Goal: Information Seeking & Learning: Learn about a topic

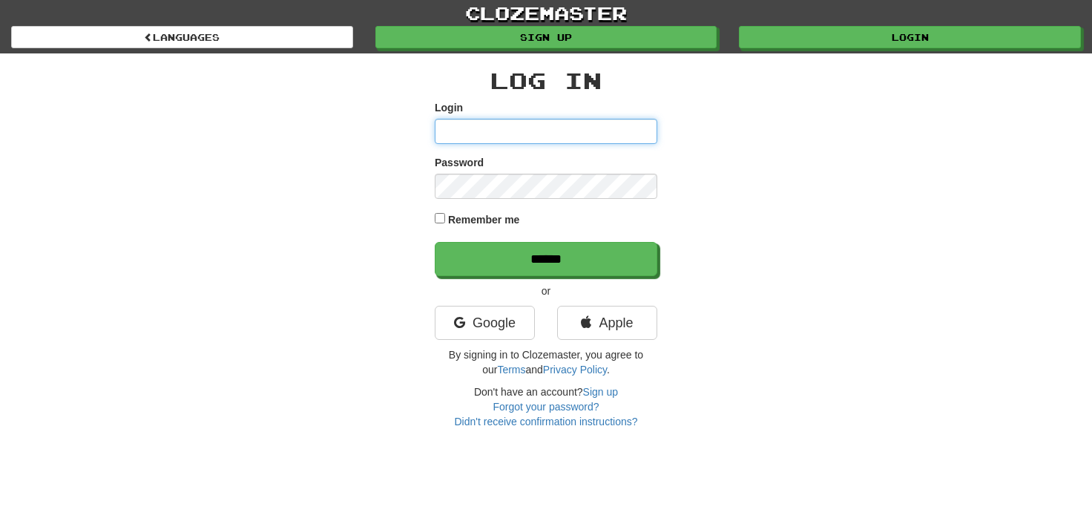
type input "**********"
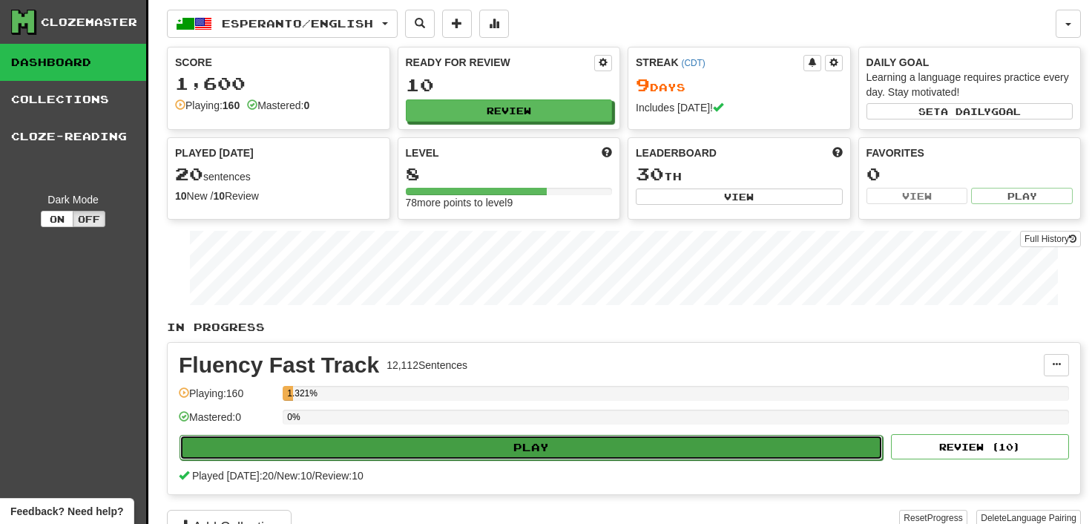
click at [536, 438] on button "Play" at bounding box center [531, 447] width 703 height 25
select select "**"
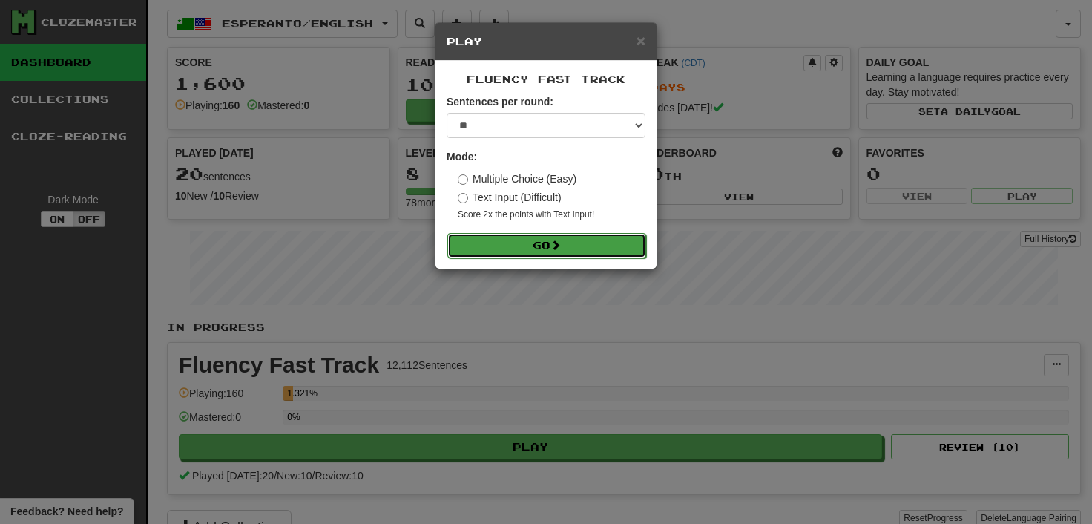
click at [543, 243] on button "Go" at bounding box center [546, 245] width 199 height 25
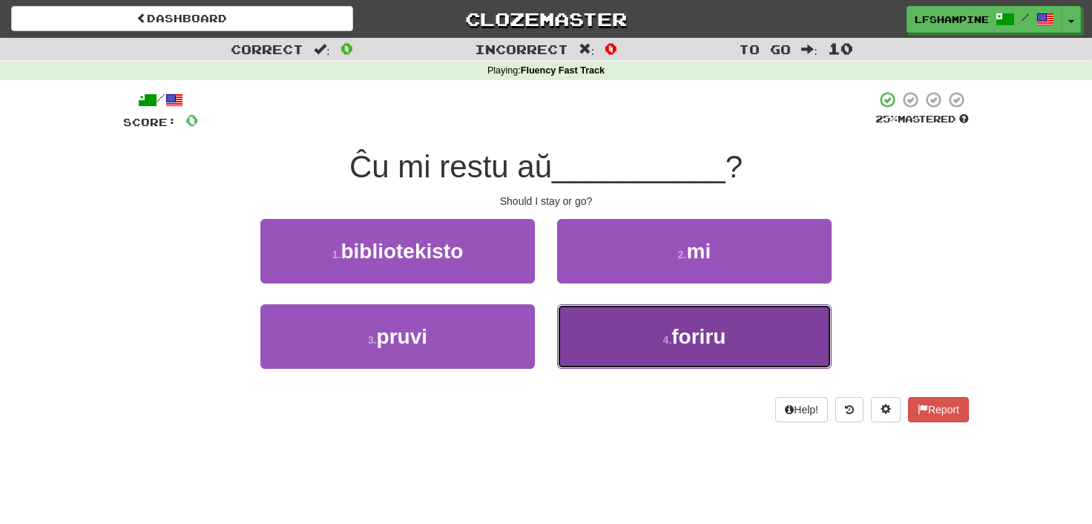
click at [701, 339] on span "foriru" at bounding box center [698, 336] width 54 height 23
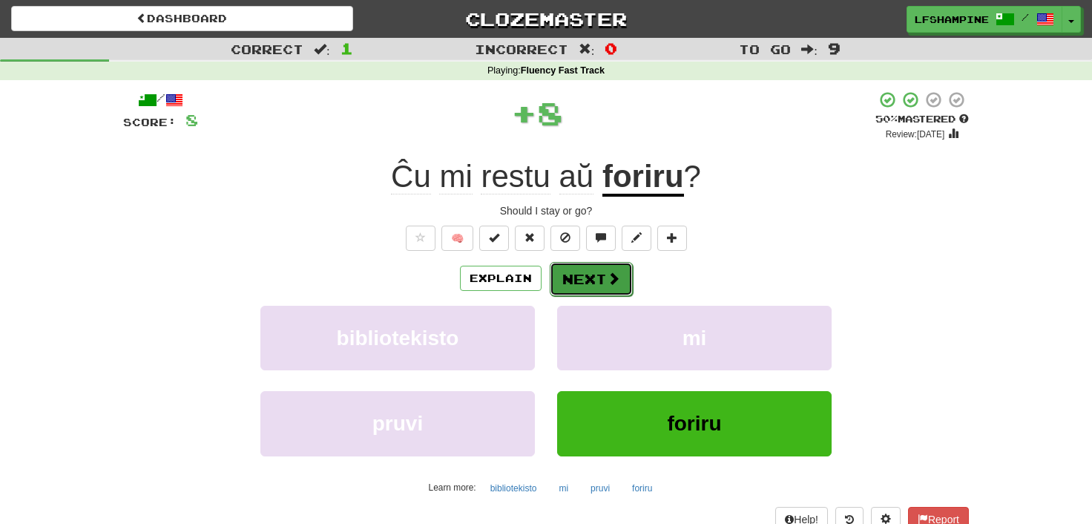
click at [587, 270] on button "Next" at bounding box center [591, 279] width 83 height 34
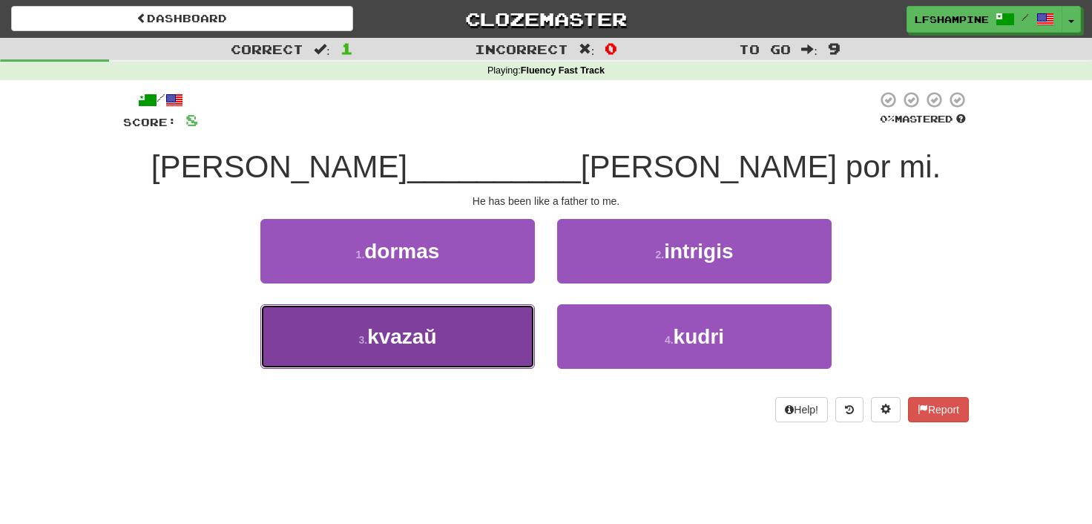
click at [395, 335] on span "kvazaŭ" at bounding box center [401, 336] width 69 height 23
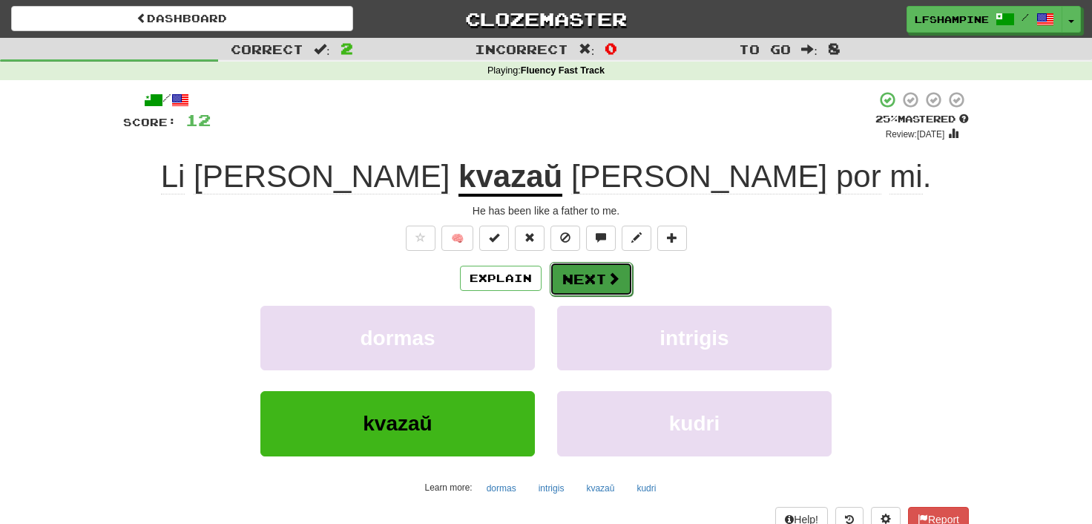
click at [579, 277] on button "Next" at bounding box center [591, 279] width 83 height 34
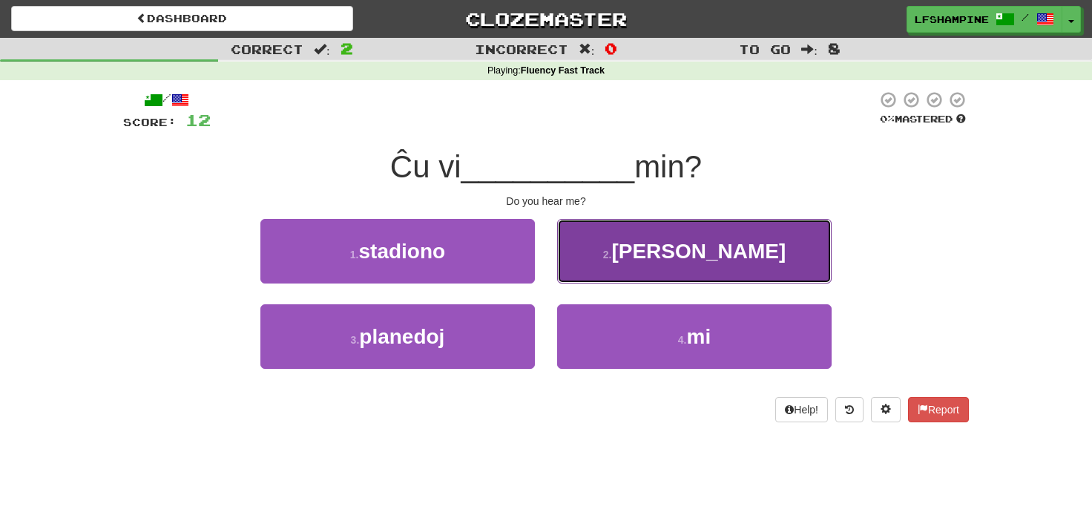
click at [695, 257] on span "aŭdas" at bounding box center [698, 251] width 174 height 23
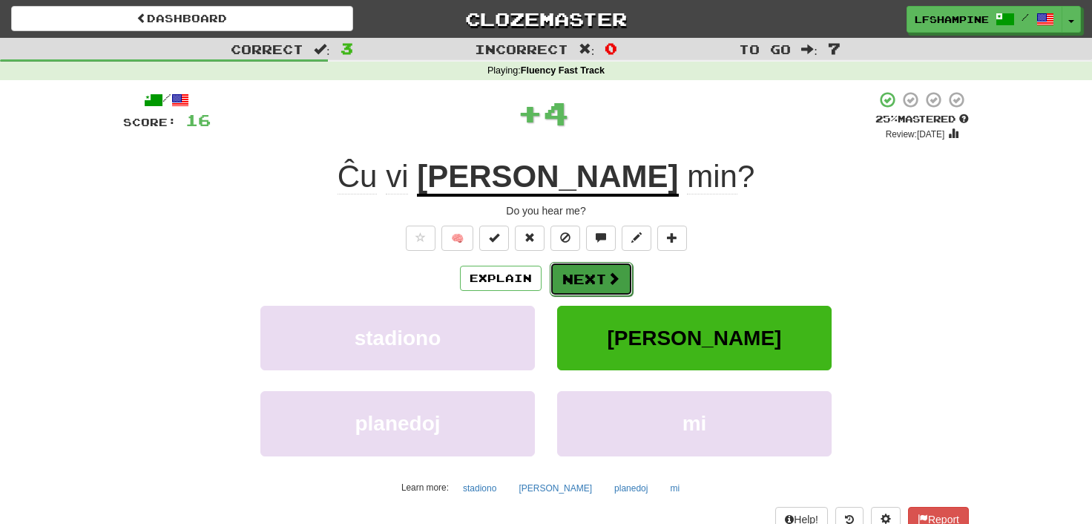
click at [593, 273] on button "Next" at bounding box center [591, 279] width 83 height 34
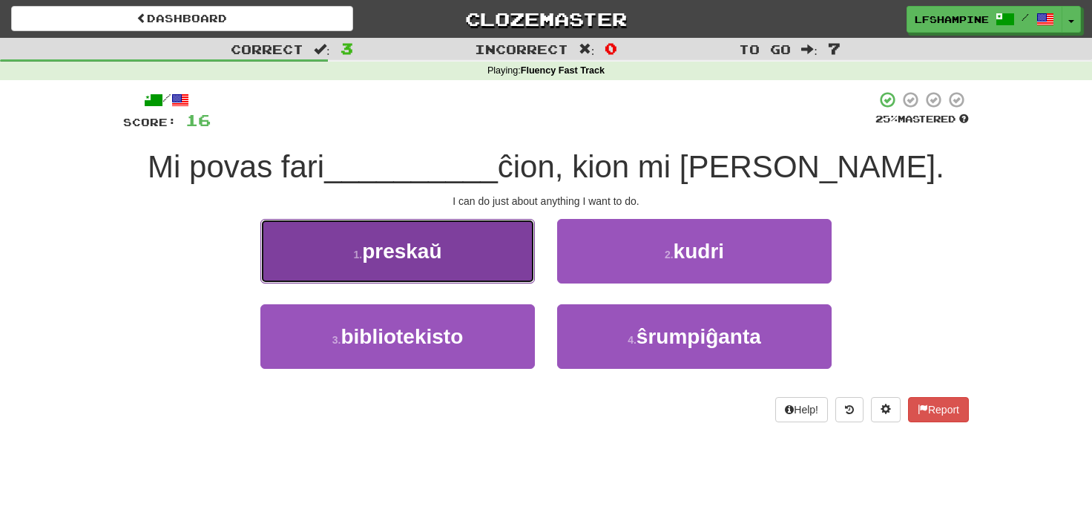
click at [412, 252] on span "preskaŭ" at bounding box center [401, 251] width 79 height 23
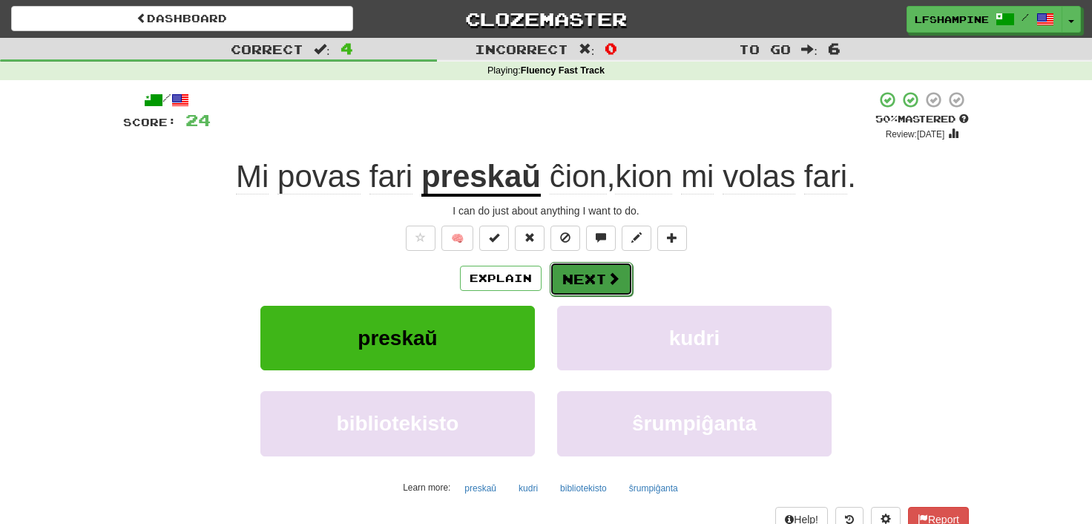
click at [570, 274] on button "Next" at bounding box center [591, 279] width 83 height 34
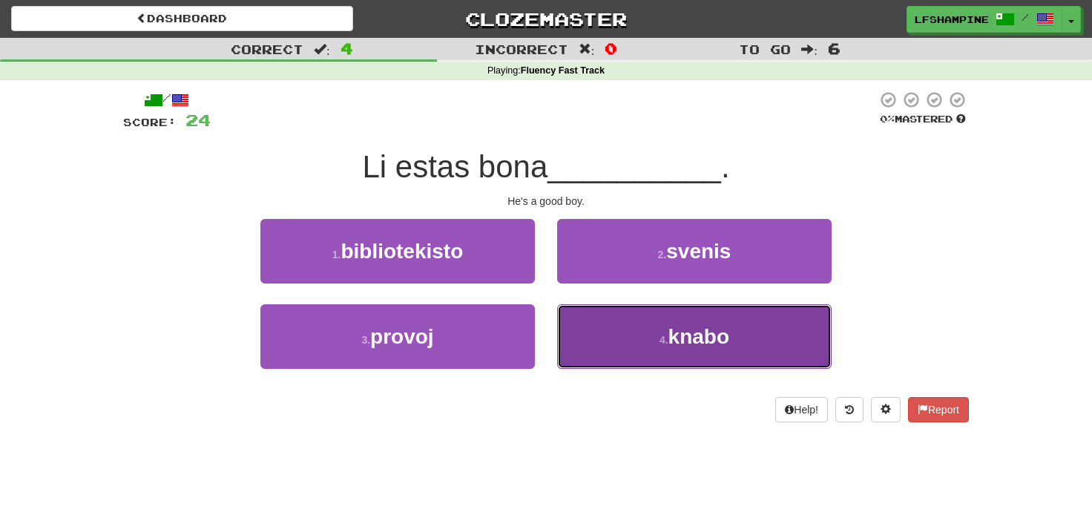
click at [692, 342] on span "knabo" at bounding box center [698, 336] width 61 height 23
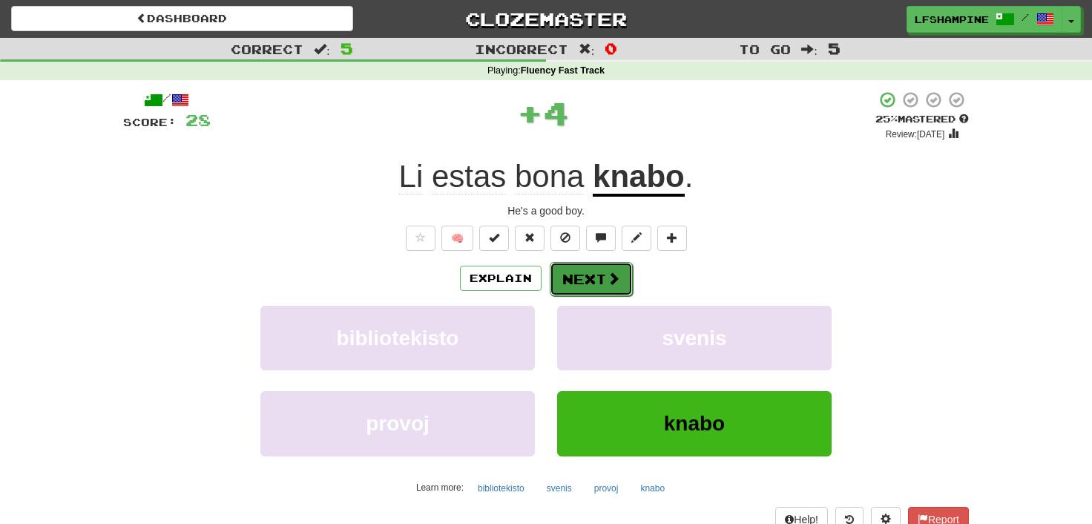
click at [590, 277] on button "Next" at bounding box center [591, 279] width 83 height 34
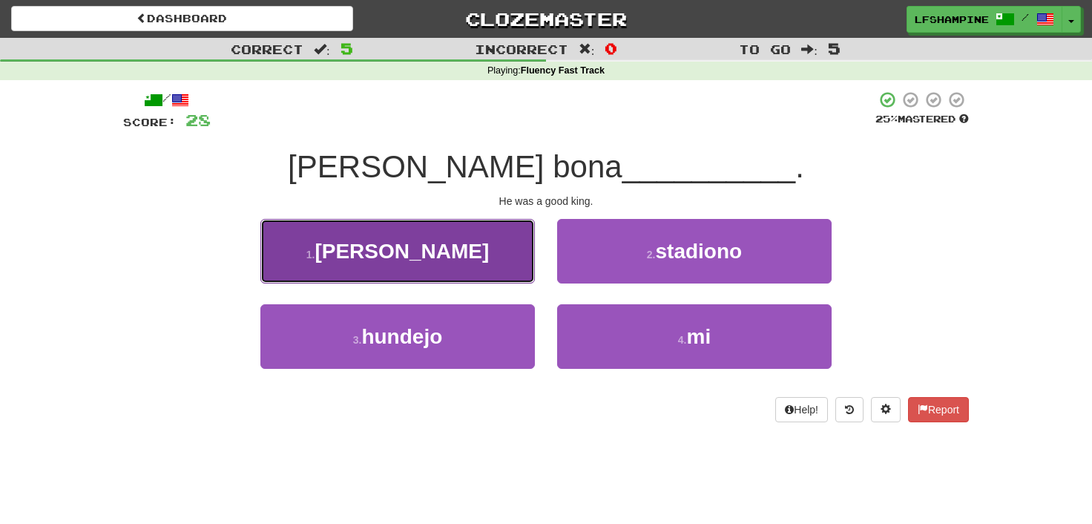
click at [415, 253] on span "reĝo" at bounding box center [402, 251] width 174 height 23
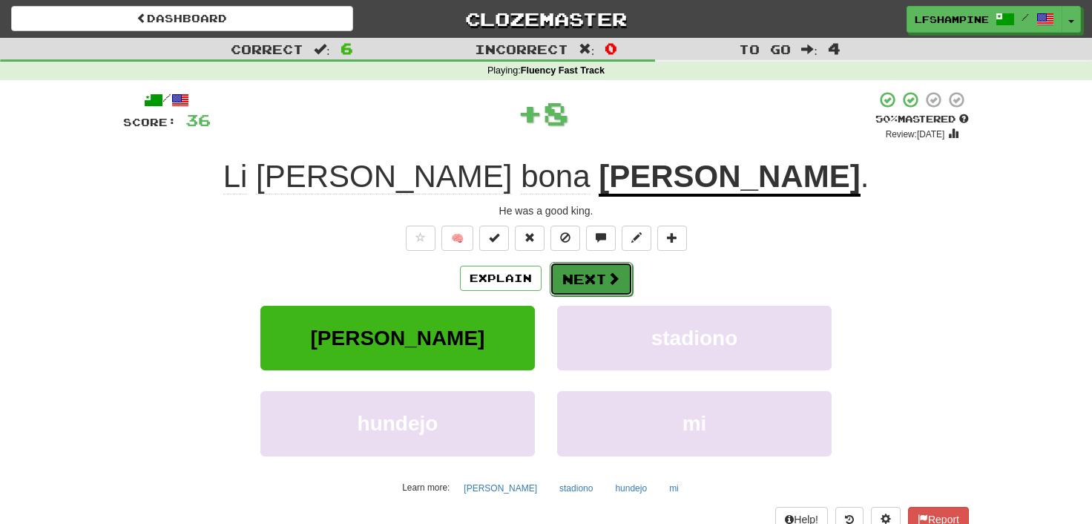
click at [576, 280] on button "Next" at bounding box center [591, 279] width 83 height 34
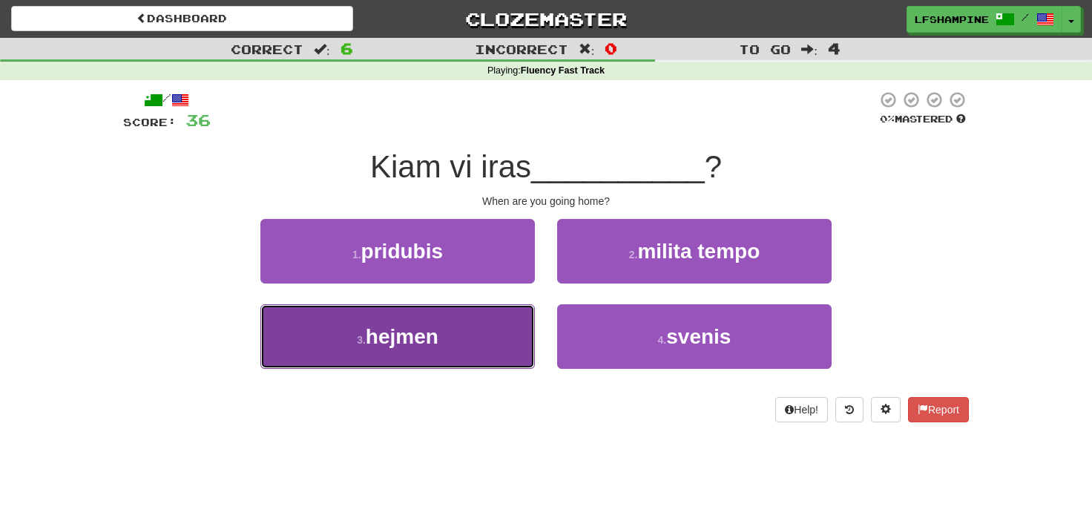
click at [406, 342] on span "hejmen" at bounding box center [402, 336] width 73 height 23
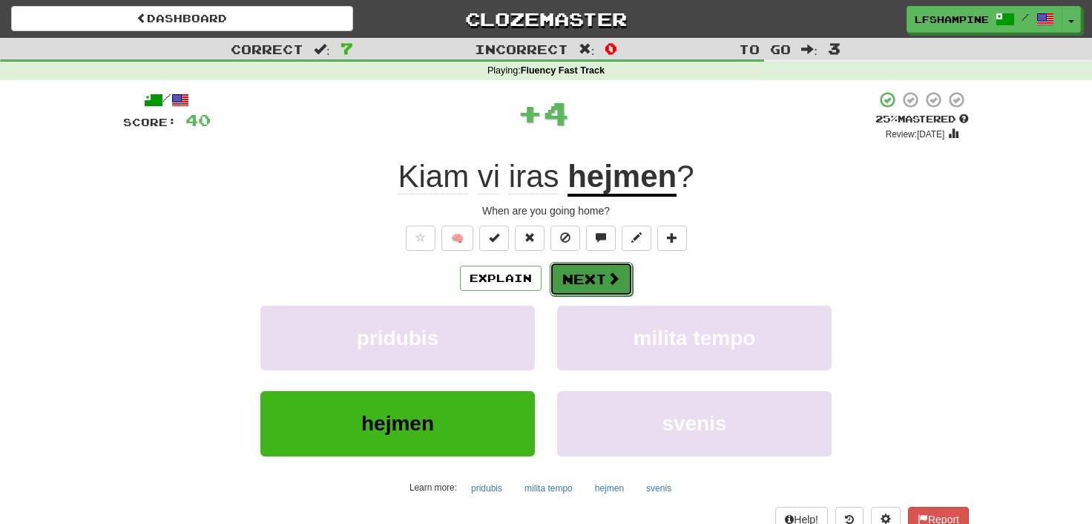
click at [585, 280] on button "Next" at bounding box center [591, 279] width 83 height 34
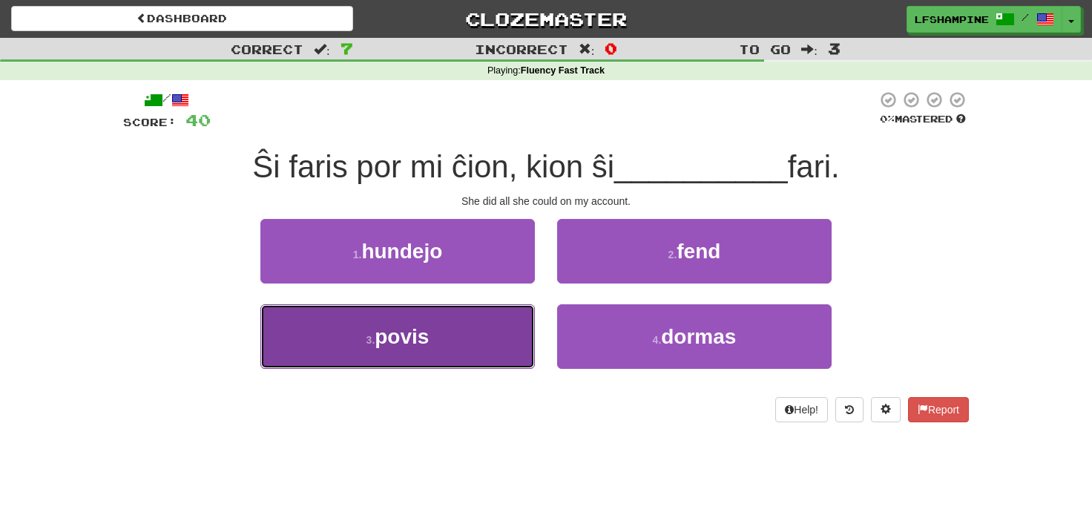
click at [402, 335] on span "povis" at bounding box center [402, 336] width 54 height 23
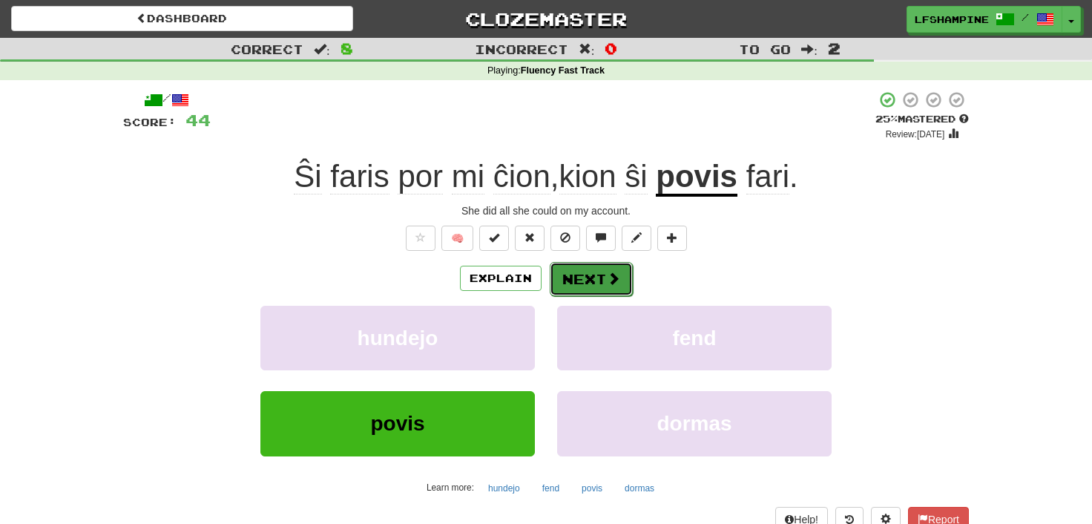
click at [596, 277] on button "Next" at bounding box center [591, 279] width 83 height 34
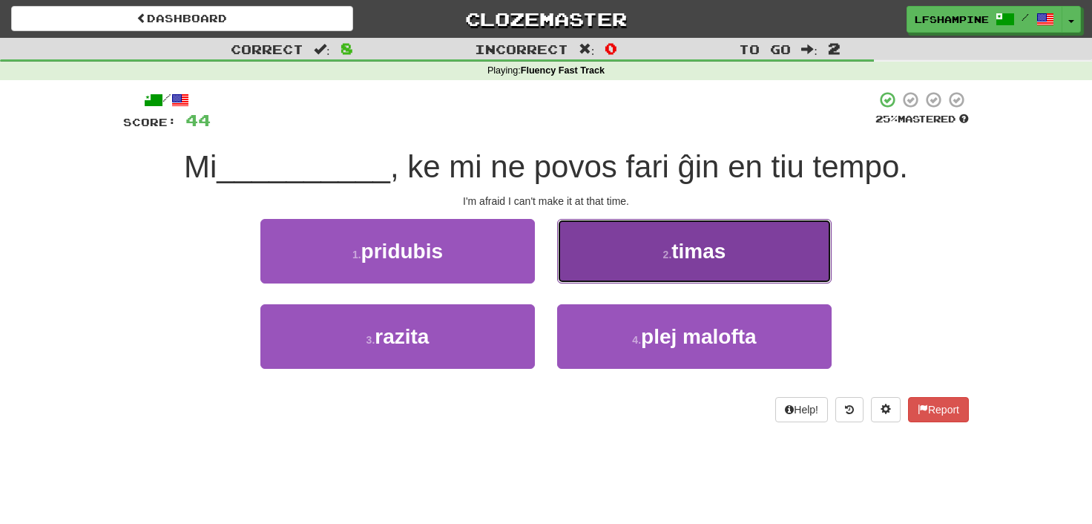
click at [686, 251] on span "timas" at bounding box center [698, 251] width 54 height 23
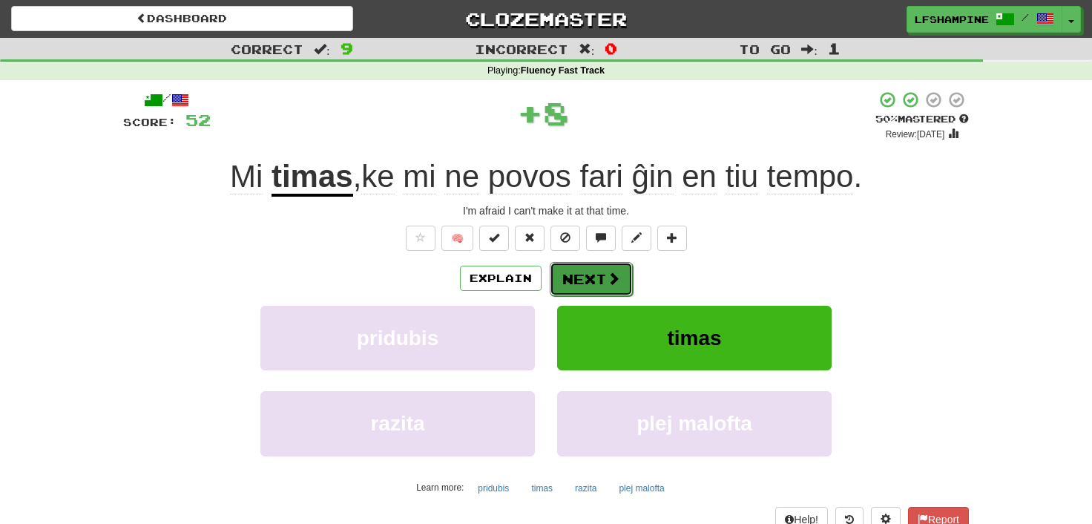
click at [593, 279] on button "Next" at bounding box center [591, 279] width 83 height 34
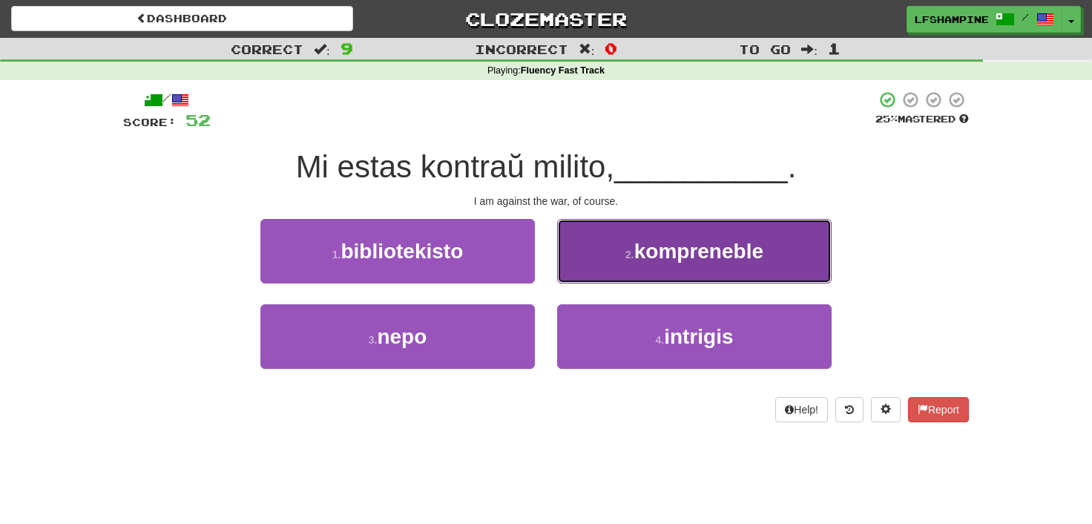
click at [650, 260] on span "kompreneble" at bounding box center [698, 251] width 129 height 23
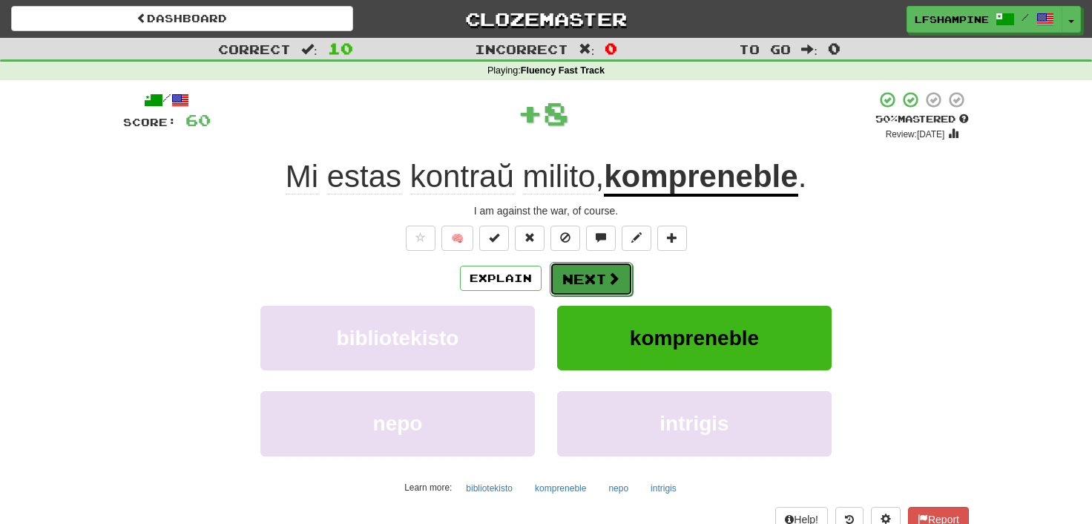
click at [588, 275] on button "Next" at bounding box center [591, 279] width 83 height 34
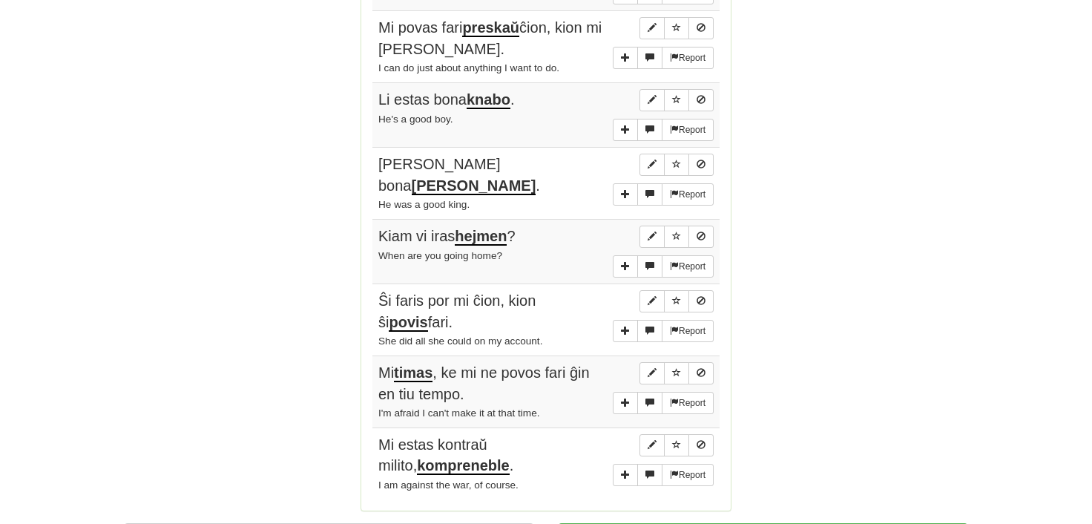
scroll to position [1064, 0]
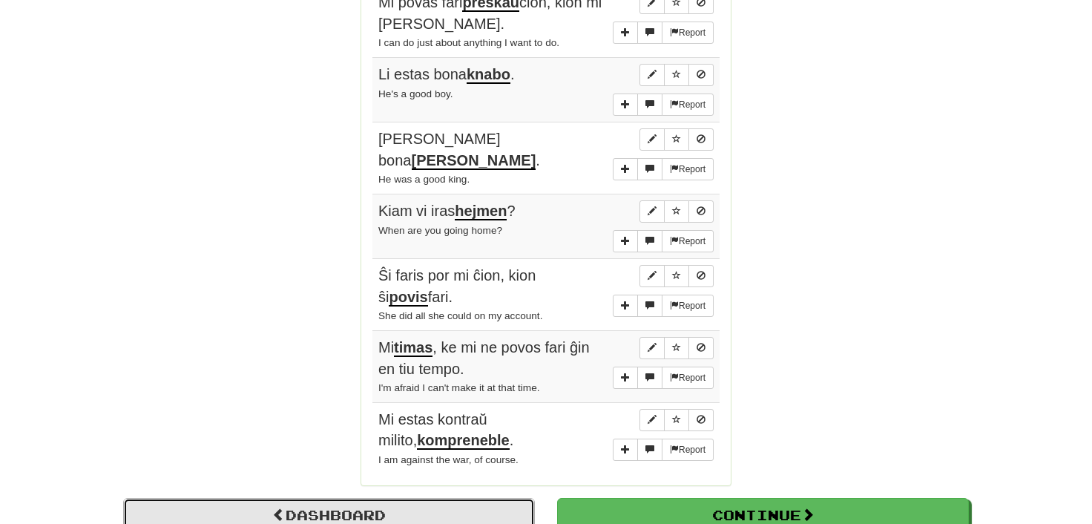
click at [334, 498] on link "Dashboard" at bounding box center [329, 515] width 412 height 34
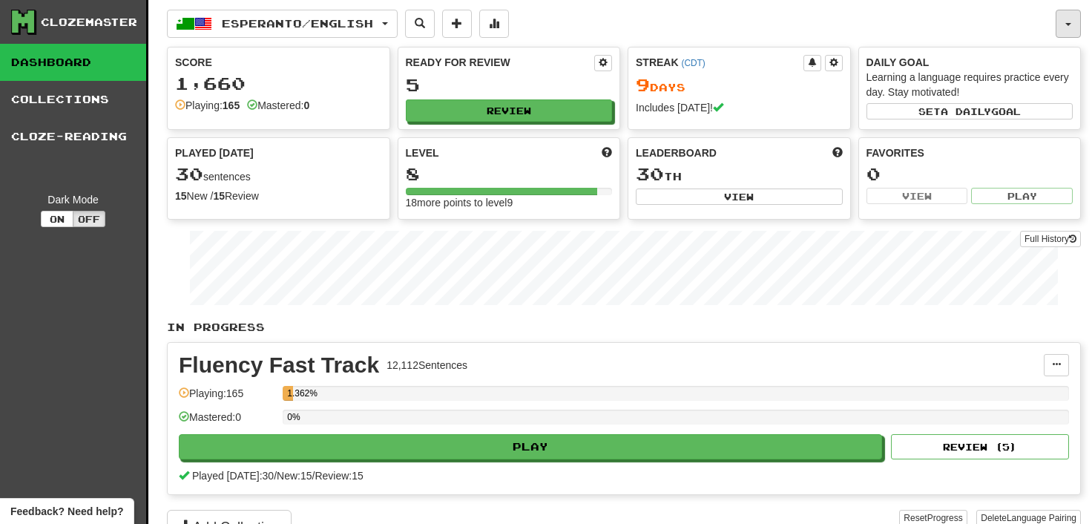
click at [1068, 19] on button "button" at bounding box center [1068, 24] width 25 height 28
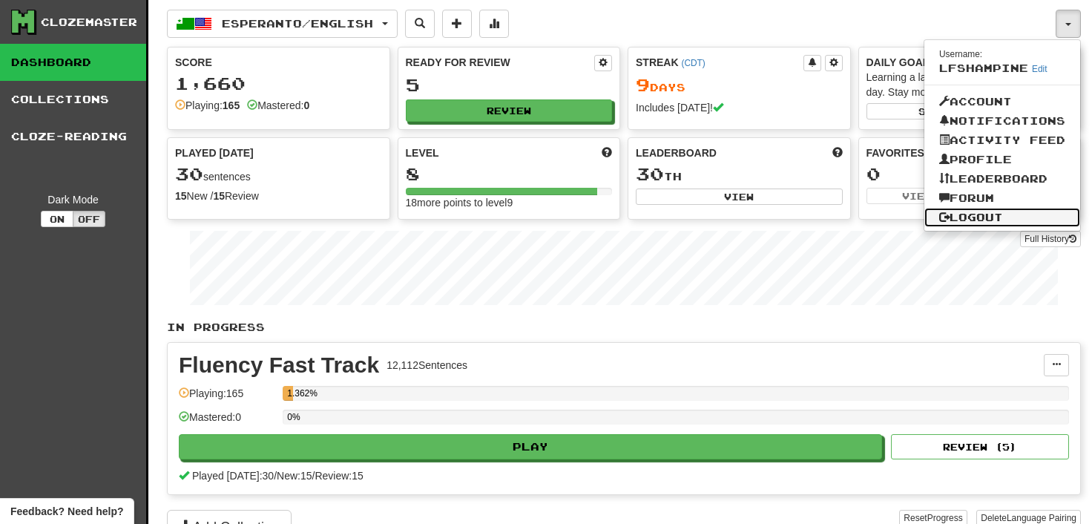
click at [982, 212] on link "Logout" at bounding box center [1002, 217] width 156 height 19
